Goal: Complete application form

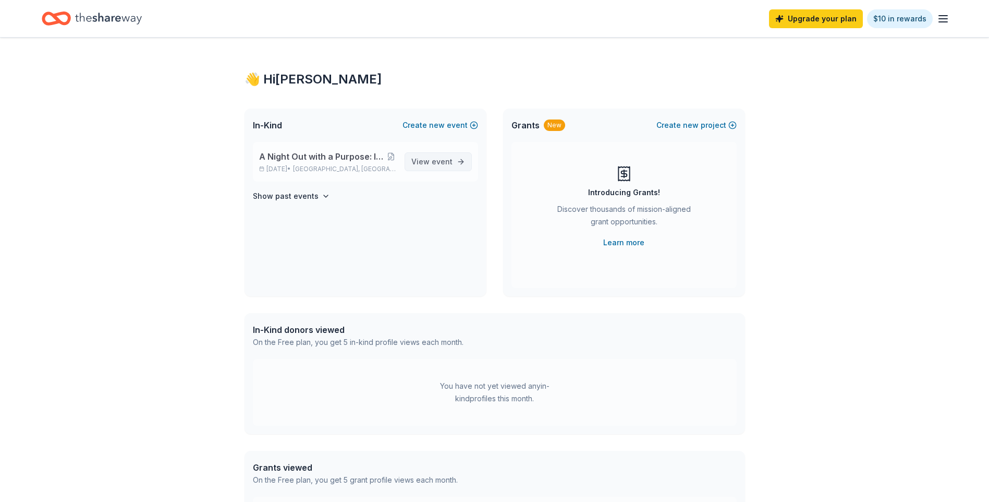
click at [430, 162] on span "View event" at bounding box center [432, 161] width 41 height 13
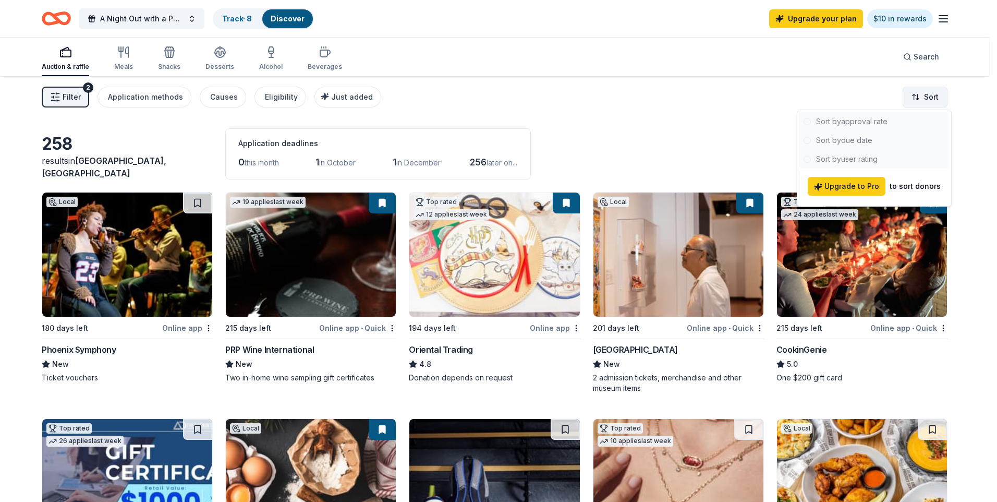
click at [936, 95] on html "A Night Out with a Purpose: Inaugural BASIS Charter Schools Gala Track · 8 Disc…" at bounding box center [498, 251] width 997 height 502
click at [725, 138] on html "A Night Out with a Purpose: Inaugural BASIS Charter Schools Gala Track · 8 Disc…" at bounding box center [498, 251] width 997 height 502
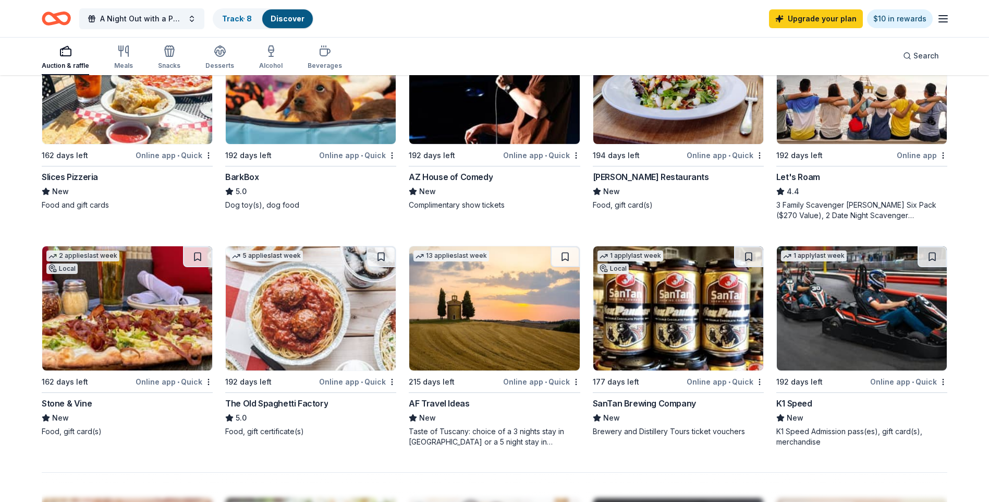
scroll to position [626, 0]
click at [499, 295] on img at bounding box center [494, 308] width 170 height 124
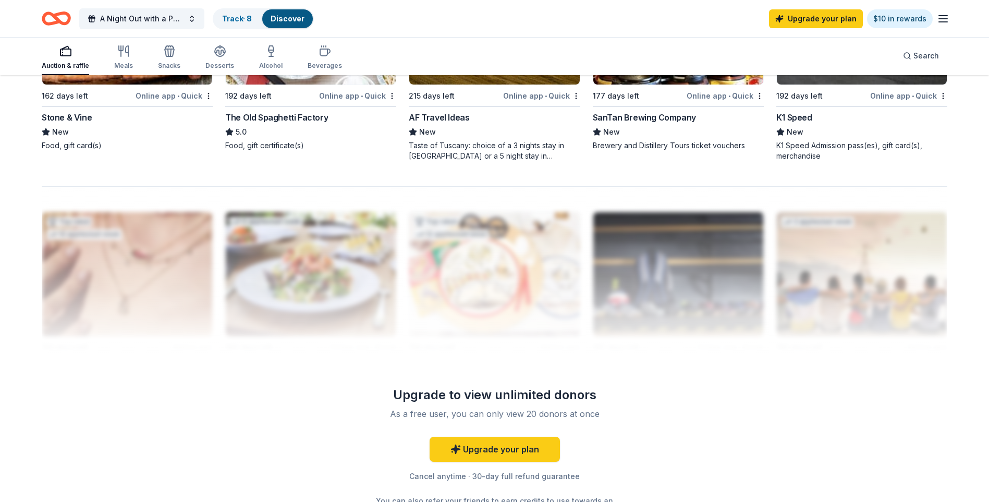
scroll to position [1014, 0]
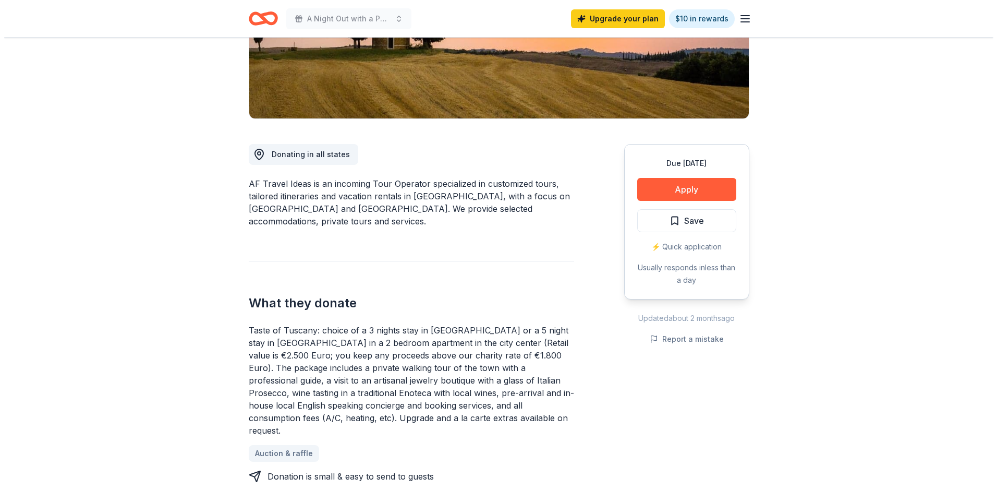
scroll to position [156, 0]
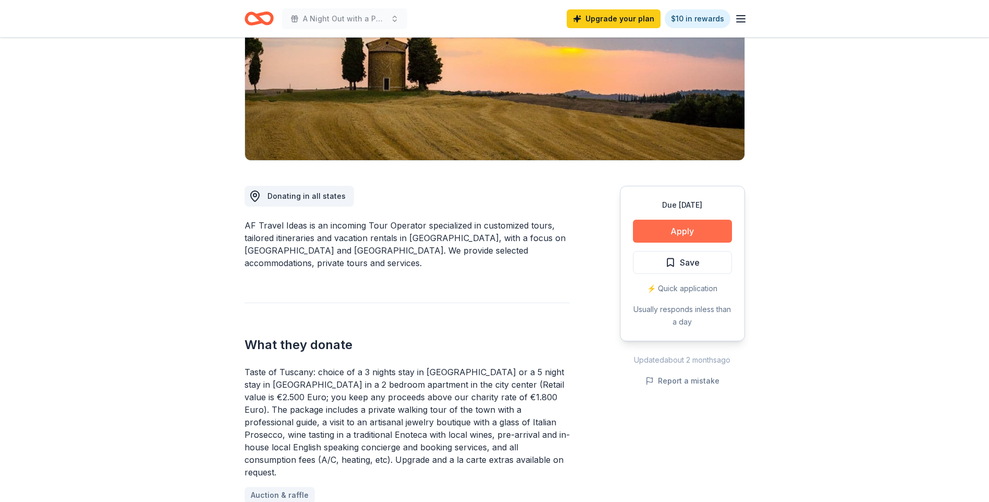
click at [676, 237] on button "Apply" at bounding box center [682, 231] width 99 height 23
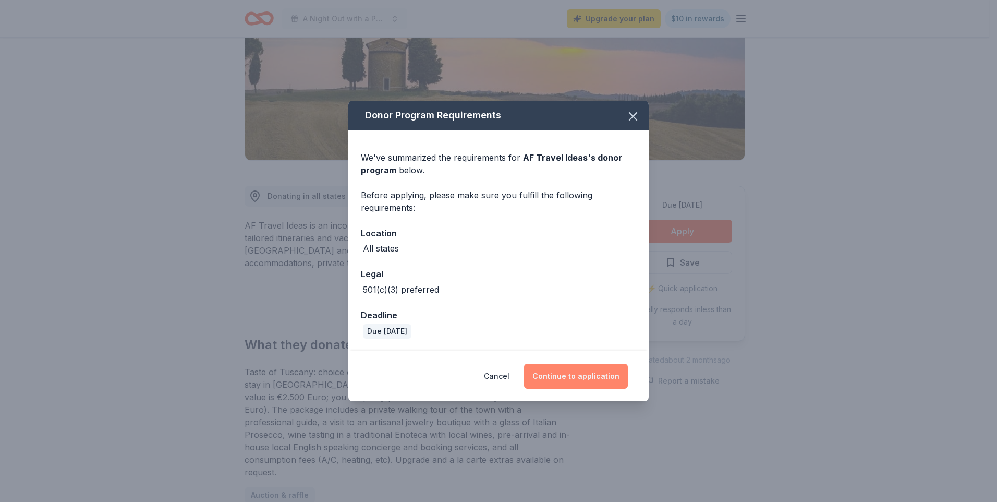
click at [606, 370] on button "Continue to application" at bounding box center [576, 376] width 104 height 25
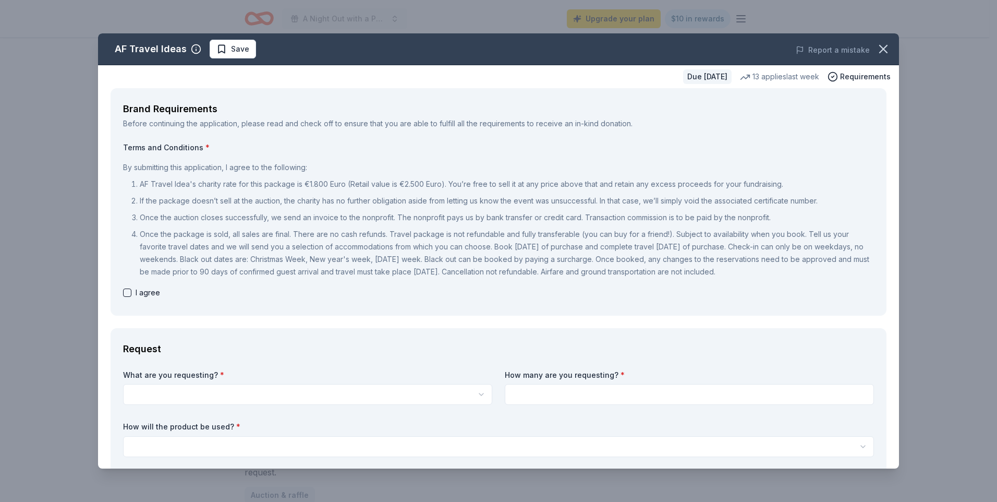
click at [126, 291] on button "button" at bounding box center [127, 292] width 8 height 8
checkbox input "true"
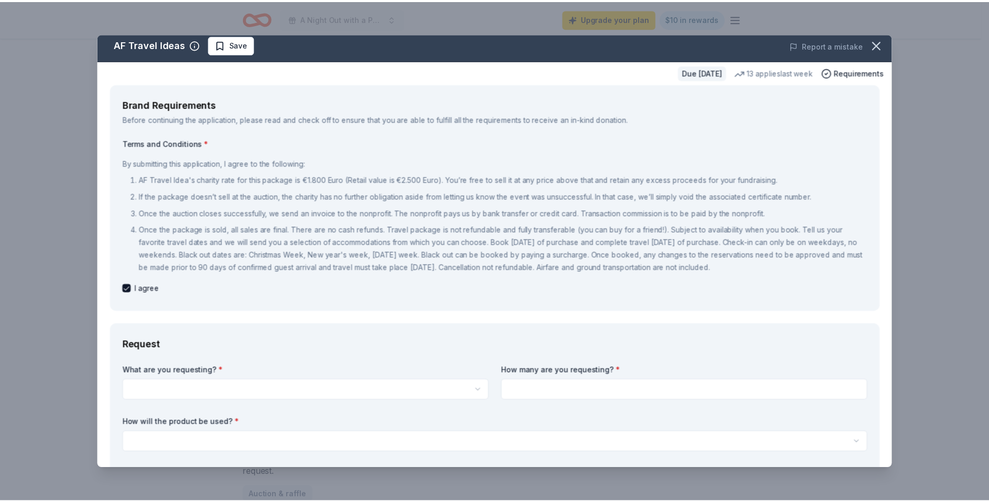
scroll to position [0, 0]
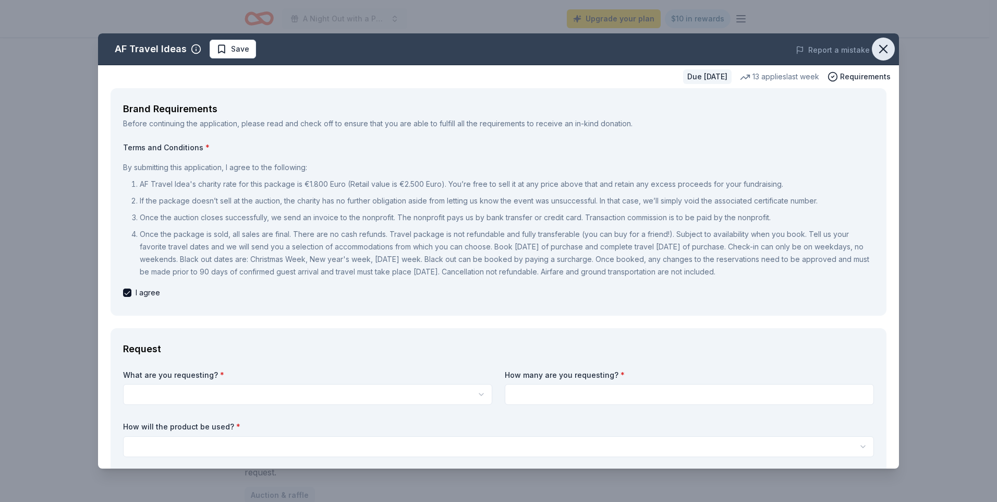
click at [876, 49] on icon "button" at bounding box center [883, 49] width 15 height 15
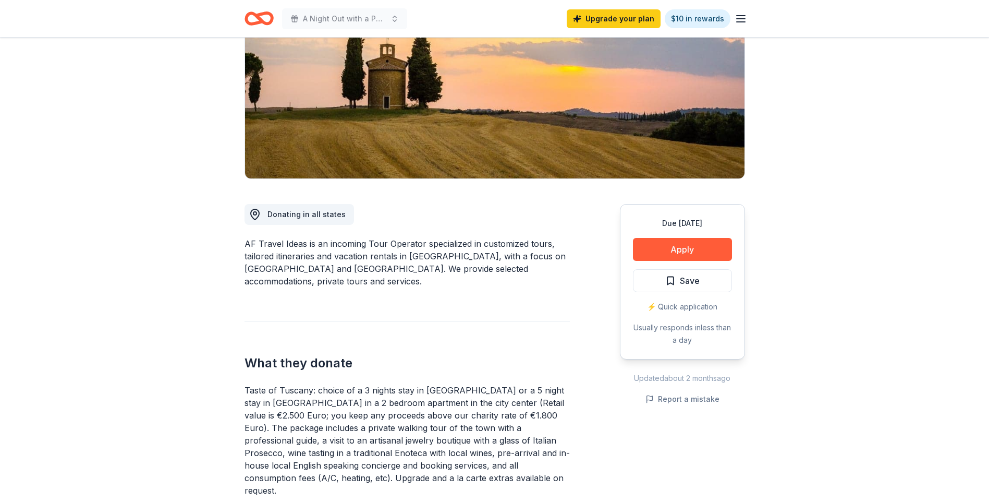
scroll to position [156, 0]
